Goal: Check status

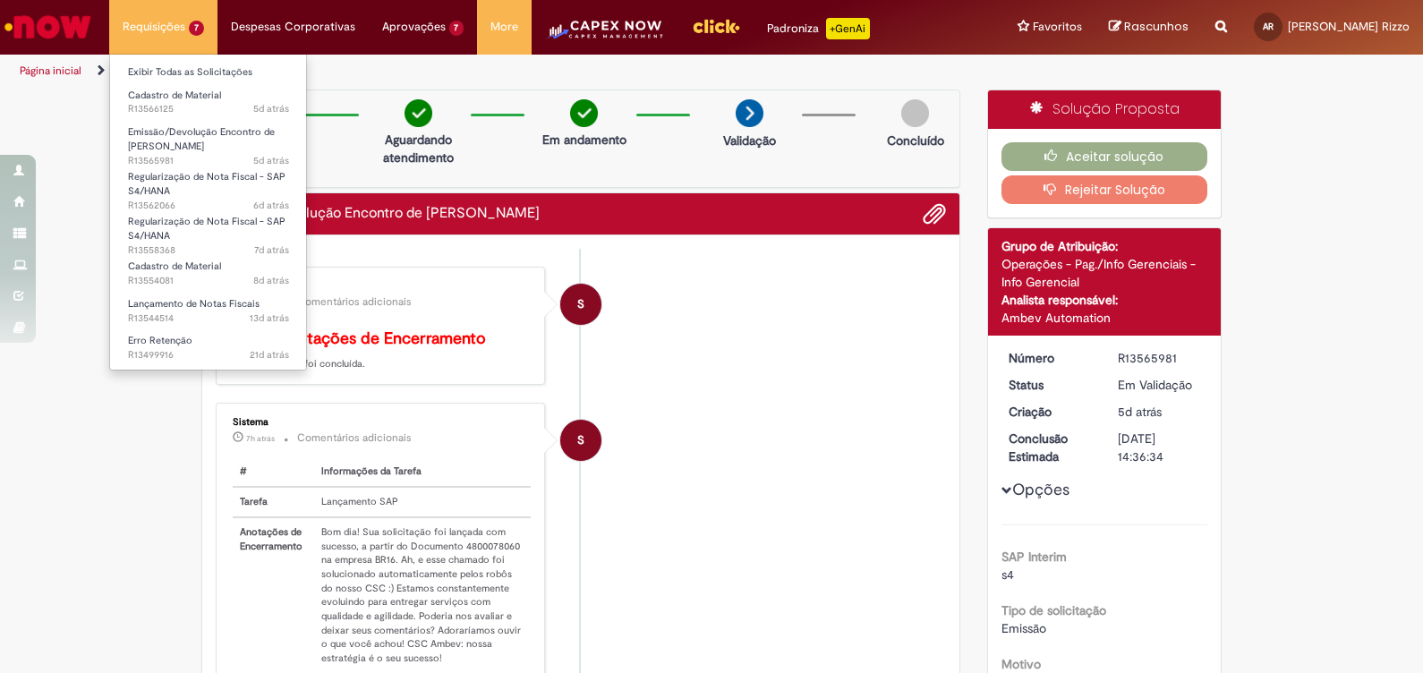
click at [164, 34] on li "Requisições 7 Exibir Todas as Solicitações Cadastro de Material 5d atrás 5 dias…" at bounding box center [163, 27] width 108 height 54
click at [165, 28] on li "Requisições 7 Exibir Todas as Solicitações Cadastro de Material 5d atrás 5 dias…" at bounding box center [163, 27] width 108 height 54
click at [167, 61] on li "Exibir Todas as Solicitações" at bounding box center [208, 70] width 197 height 23
click at [169, 64] on link "Exibir Todas as Solicitações" at bounding box center [208, 73] width 197 height 20
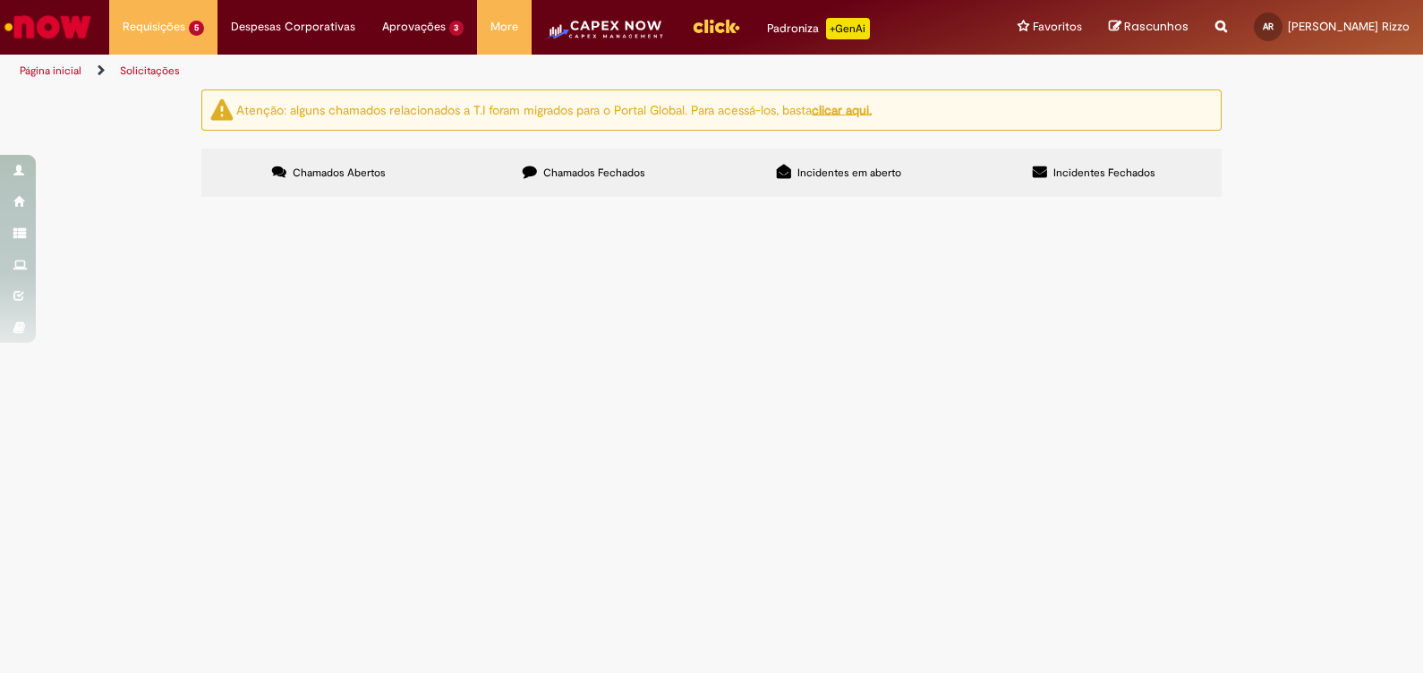
click at [0, 0] on span "Cadastro de Material" at bounding box center [0, 0] width 0 height 0
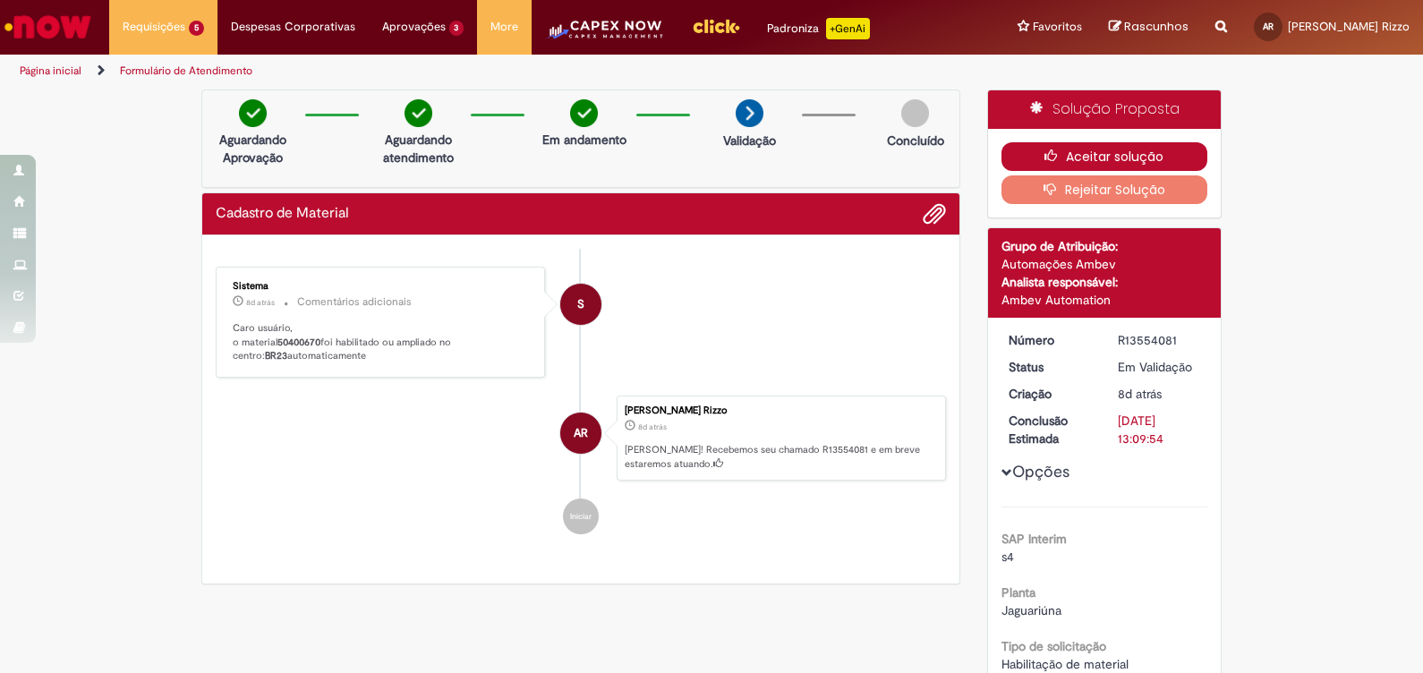
click at [1134, 150] on button "Aceitar solução" at bounding box center [1105, 156] width 207 height 29
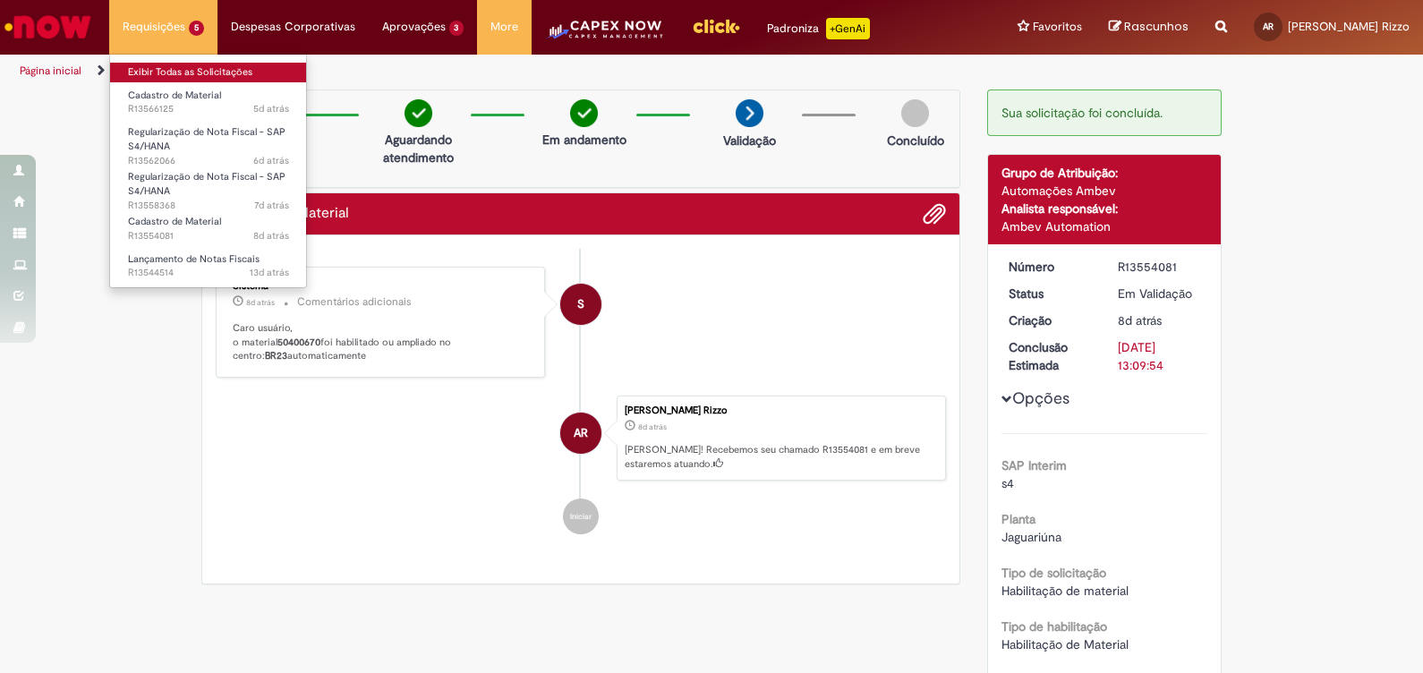
click at [169, 63] on link "Exibir Todas as Solicitações" at bounding box center [208, 73] width 197 height 20
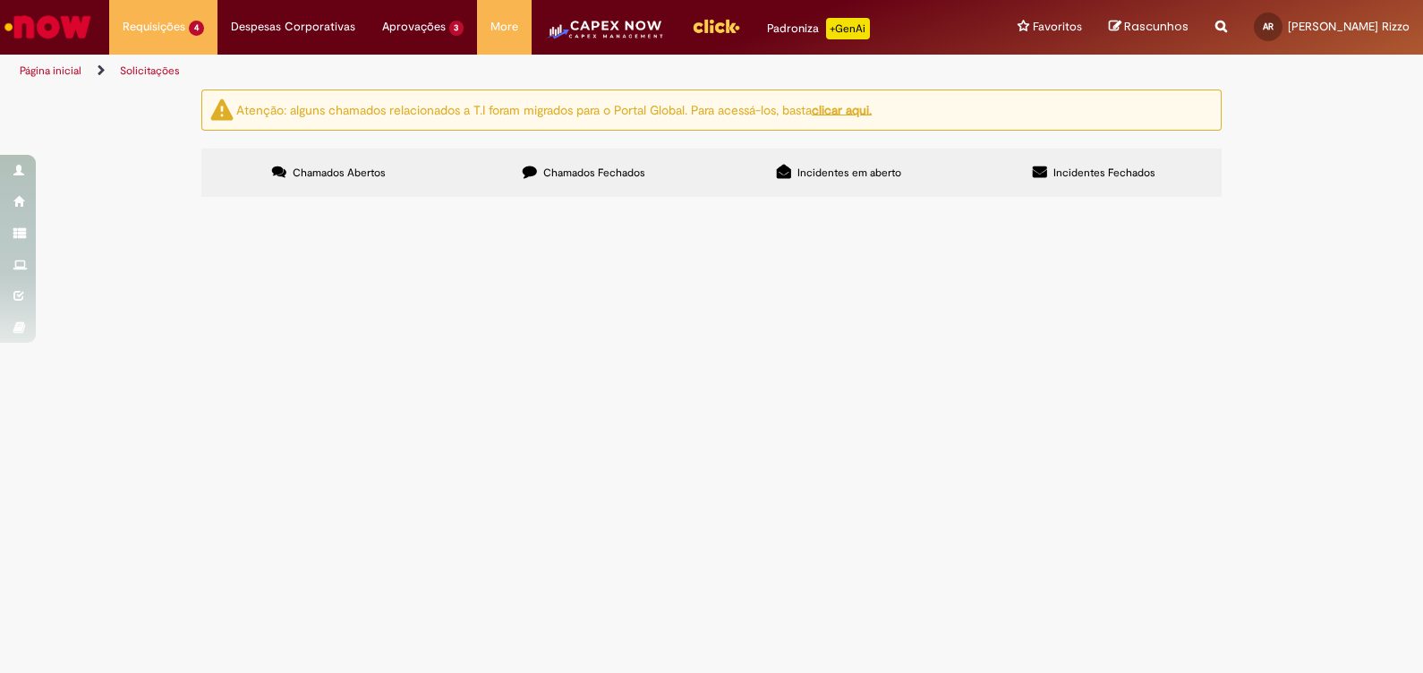
click at [44, 13] on img "Ir para a Homepage" at bounding box center [48, 27] width 92 height 36
